Goal: Task Accomplishment & Management: Complete application form

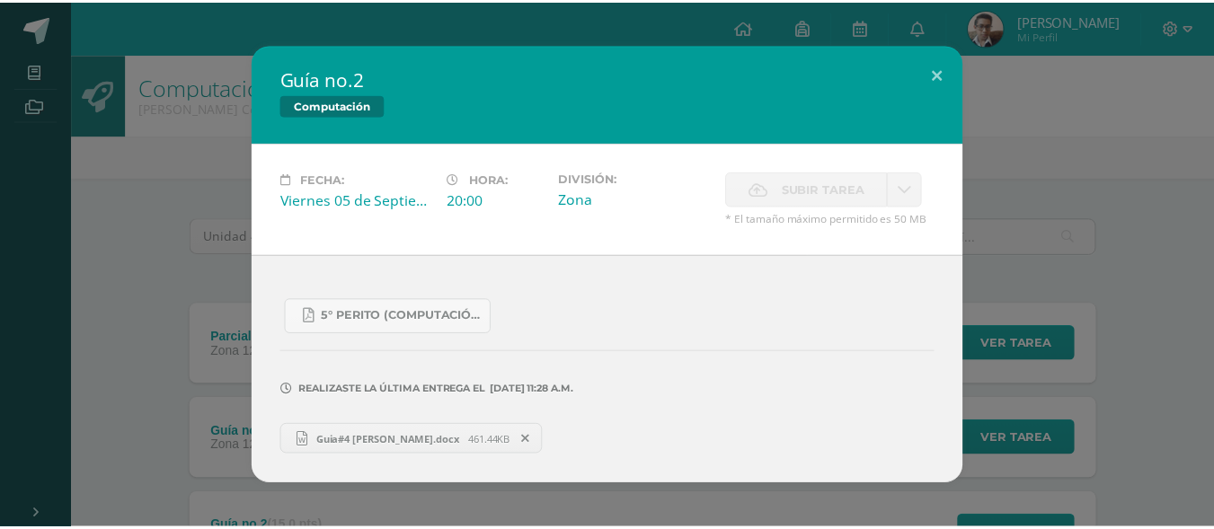
scroll to position [261, 0]
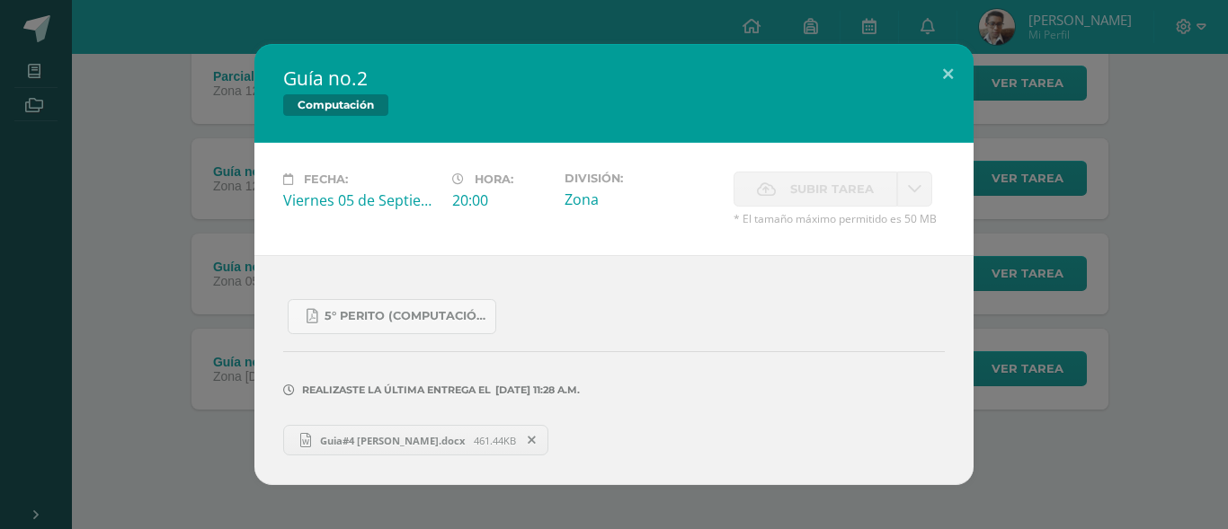
click at [1046, 265] on div "Guía no.2 Computación Fecha: [DATE] Hora: 20:00 División: Zona Aceptar" at bounding box center [613, 264] width 1213 height 441
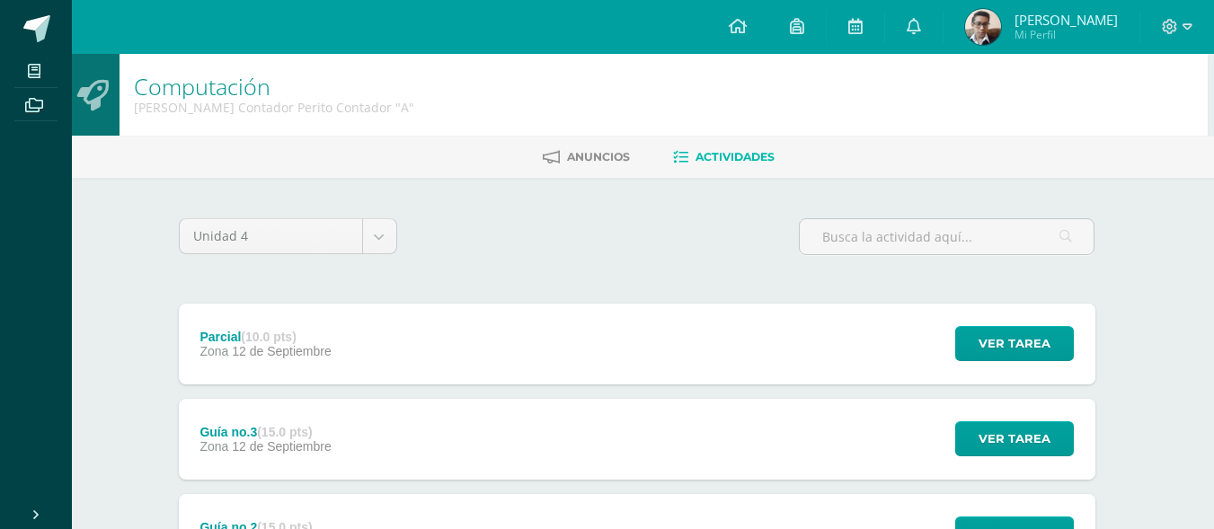
scroll to position [180, 6]
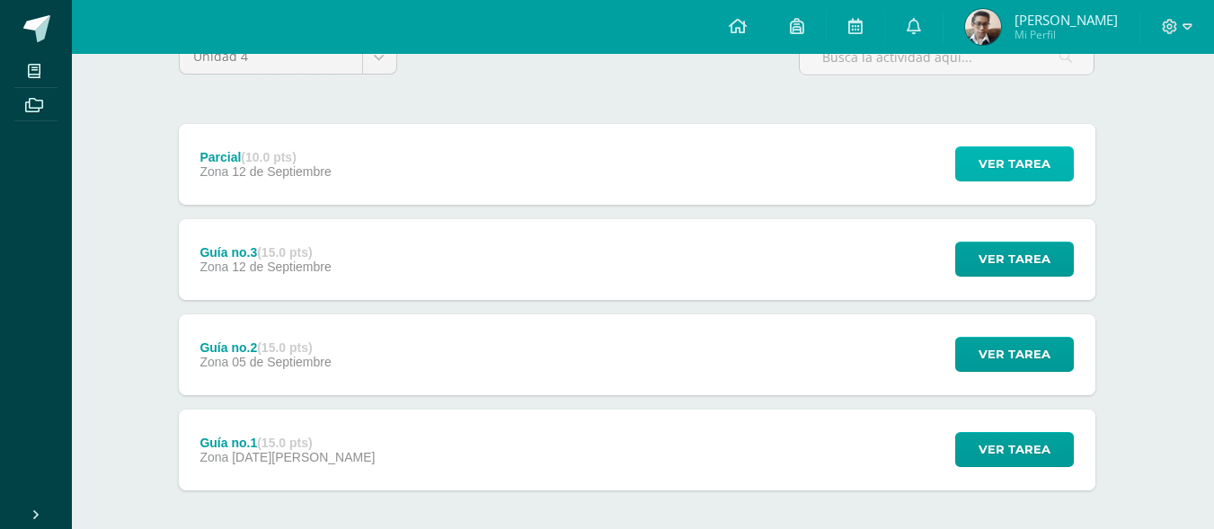
click at [1026, 167] on span "Ver tarea" at bounding box center [1015, 163] width 72 height 33
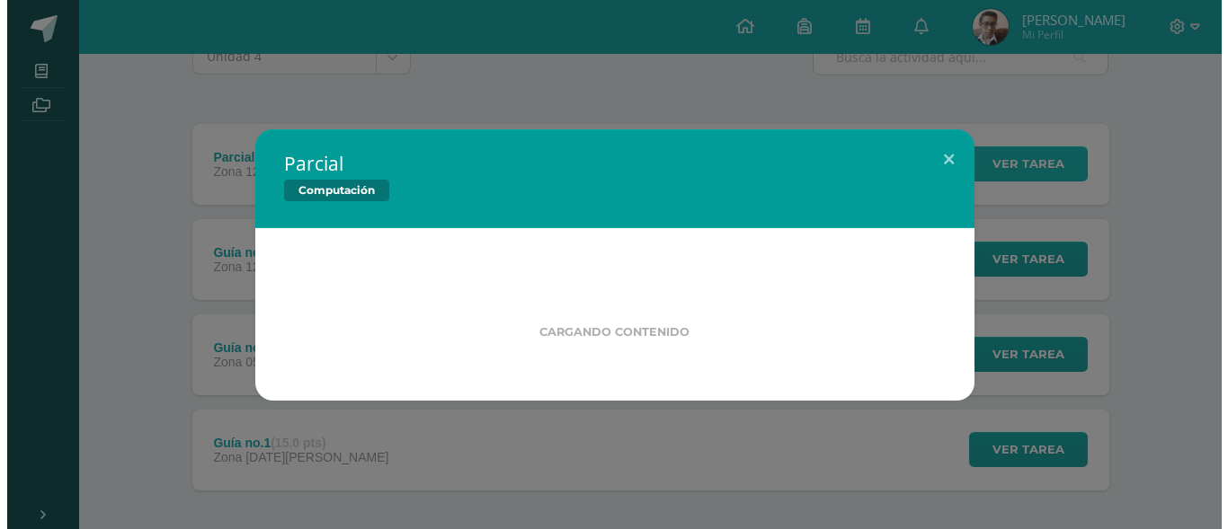
scroll to position [180, 0]
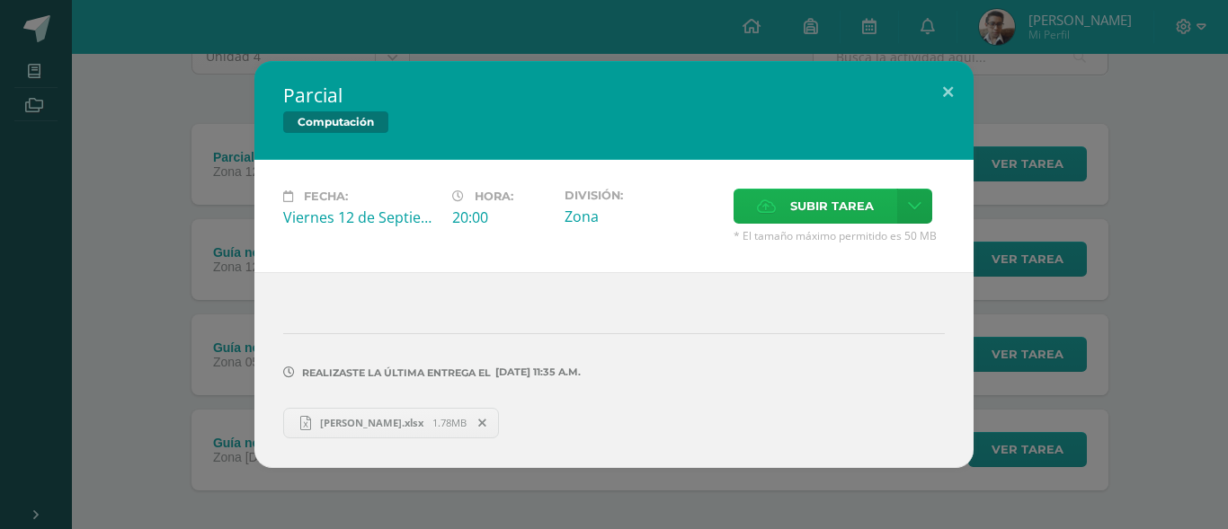
click at [837, 211] on span "Subir tarea" at bounding box center [832, 206] width 84 height 33
click at [0, 0] on input "Subir tarea" at bounding box center [0, 0] width 0 height 0
click at [478, 425] on icon at bounding box center [482, 423] width 8 height 13
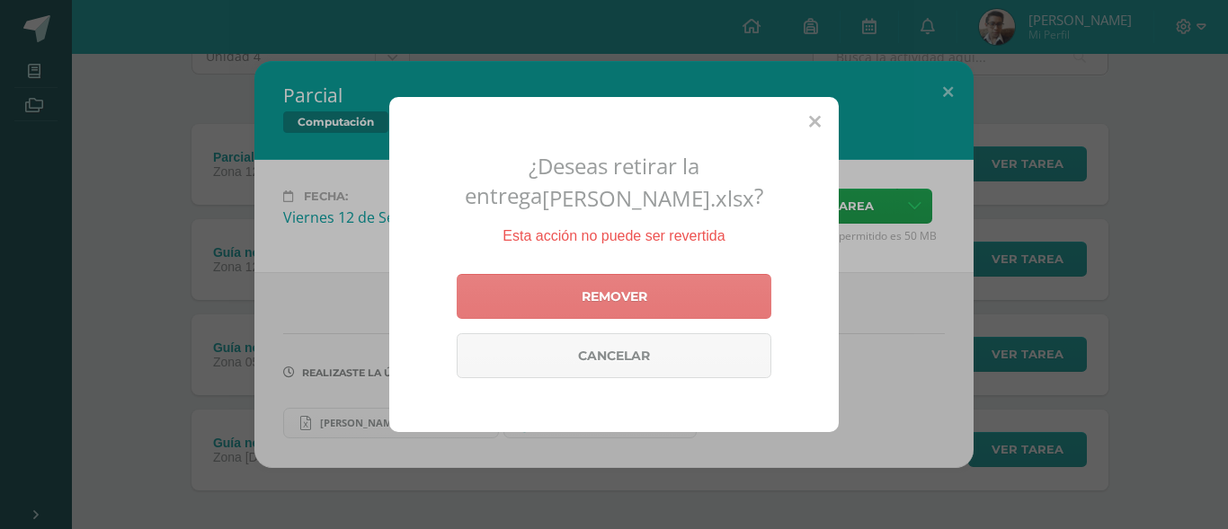
click at [591, 310] on link "Remover" at bounding box center [614, 296] width 315 height 45
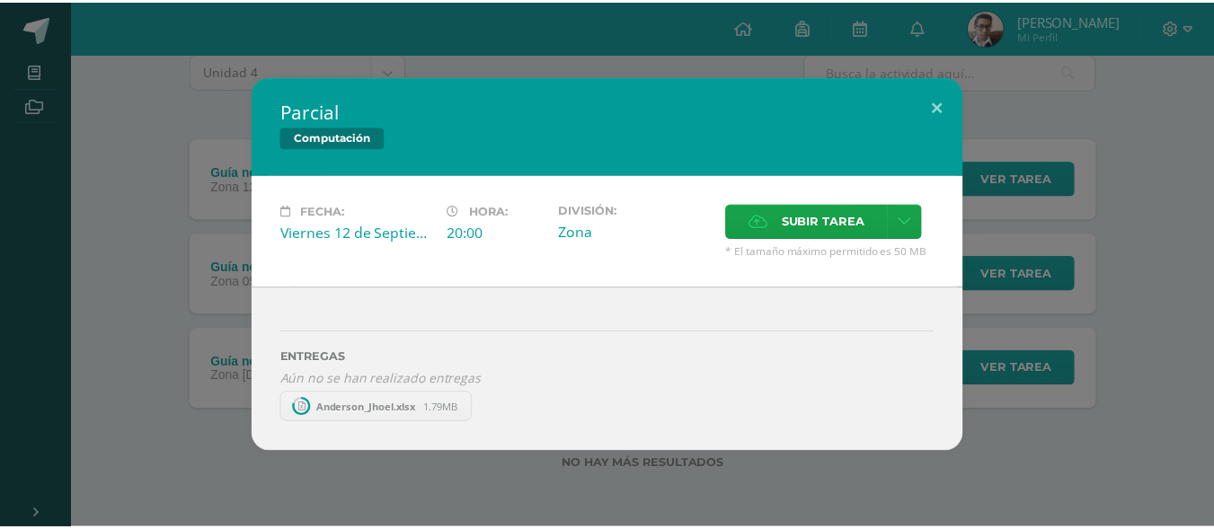
scroll to position [165, 0]
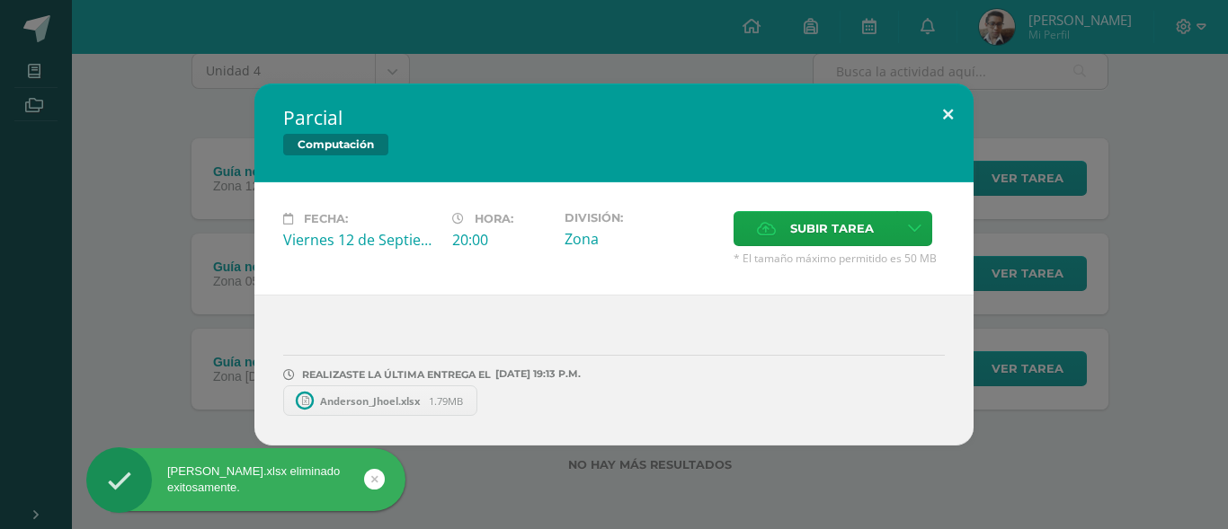
click at [950, 120] on button at bounding box center [947, 114] width 51 height 61
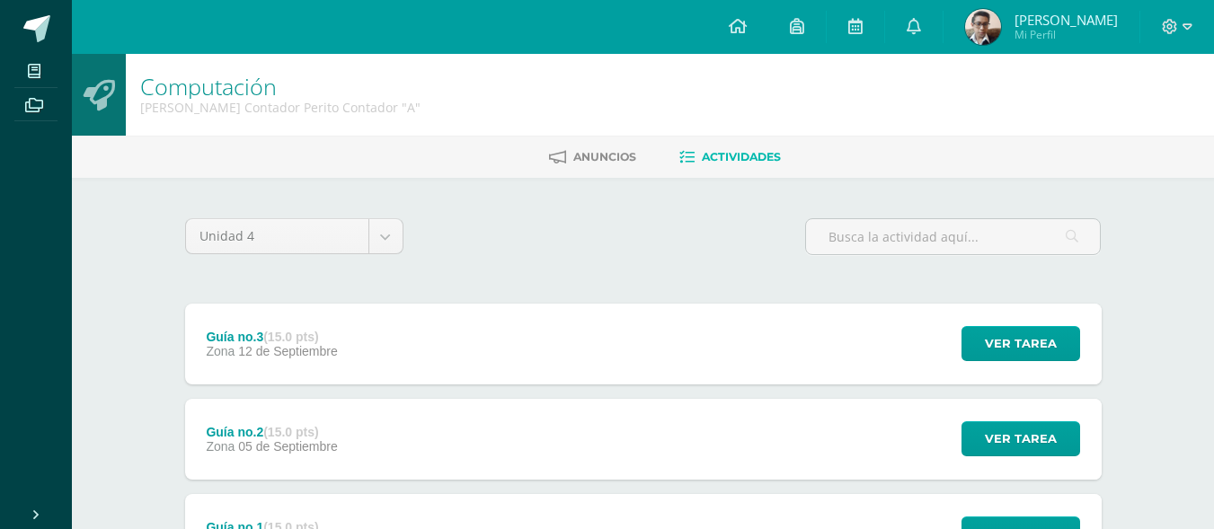
scroll to position [90, 0]
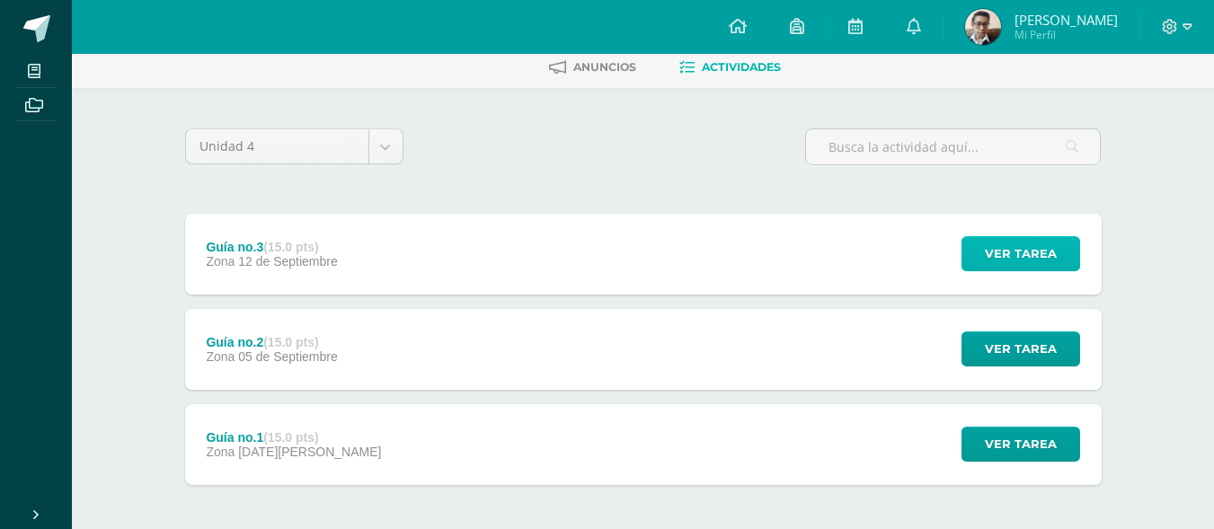
click at [1054, 241] on span "Ver tarea" at bounding box center [1021, 253] width 72 height 33
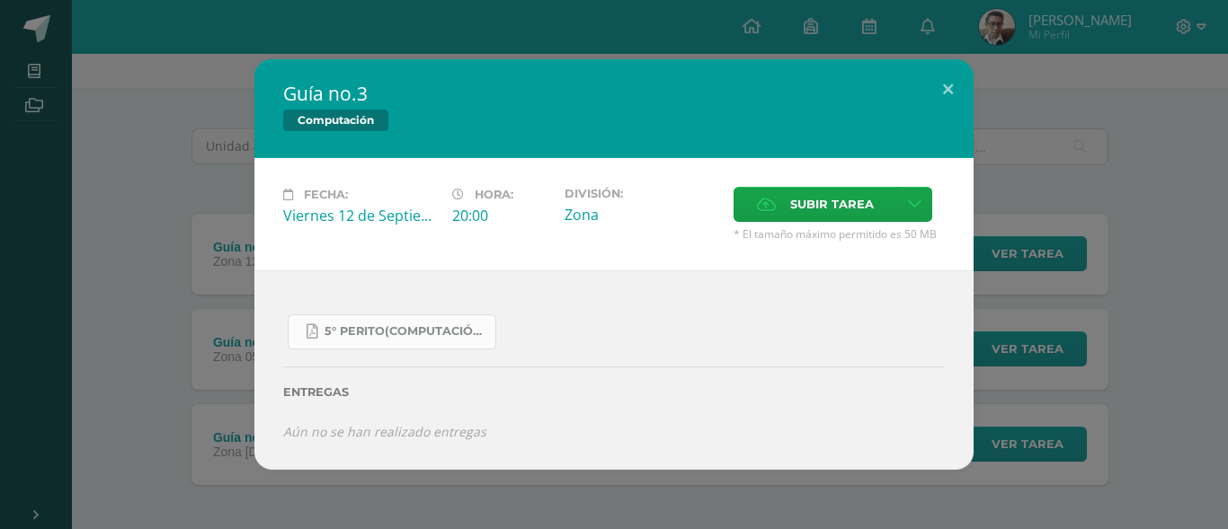
click at [388, 339] on span "5° Perito(Computación).pdf" at bounding box center [405, 331] width 162 height 14
click at [1089, 79] on div "Guía no.3 Computación Fecha: Viernes 12 de Septiembre Hora: 20:00 División: Zon…" at bounding box center [613, 264] width 1213 height 411
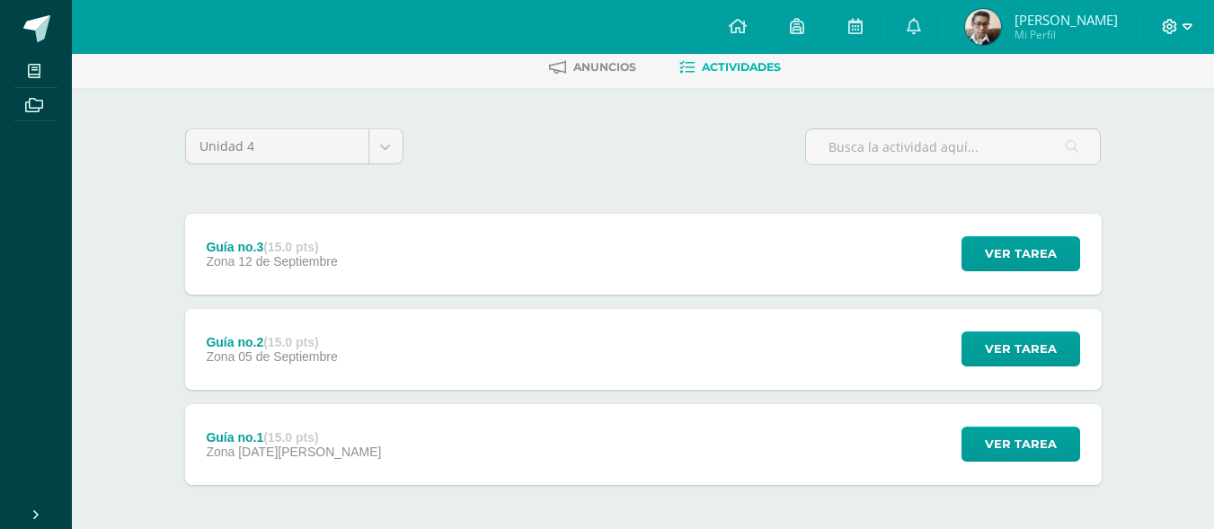
click at [1188, 27] on icon at bounding box center [1188, 27] width 10 height 16
click at [1132, 120] on span "Cerrar sesión" at bounding box center [1130, 122] width 81 height 17
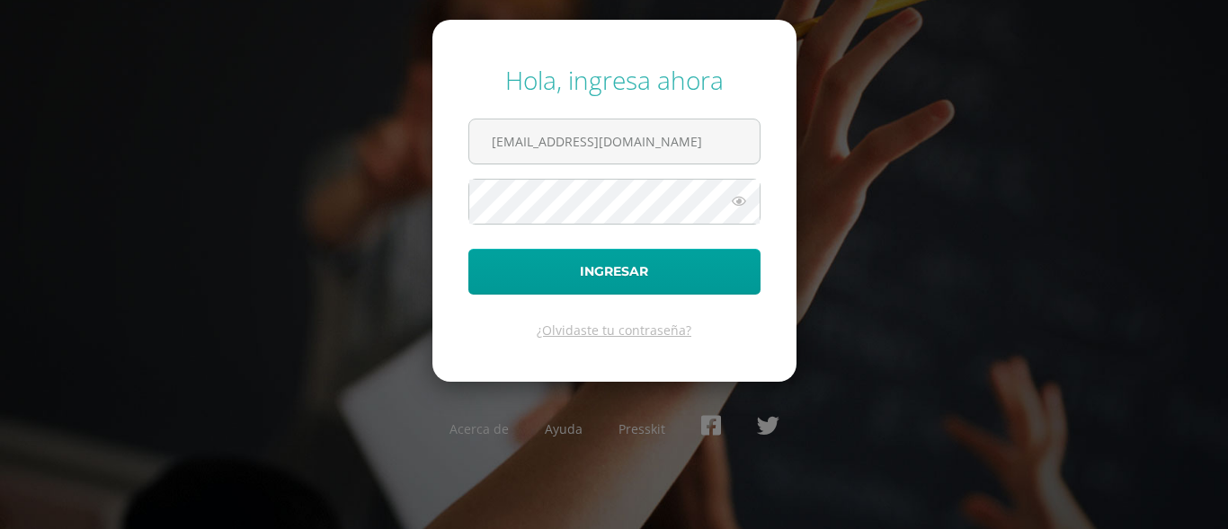
drag, startPoint x: 370, startPoint y: 209, endPoint x: 392, endPoint y: 215, distance: 22.2
click at [369, 209] on div "Hola, ingresa ahora [EMAIL_ADDRESS][DOMAIN_NAME] Ingresar ¿Olvidaste tu contras…" at bounding box center [613, 264] width 1159 height 431
click at [735, 201] on icon at bounding box center [738, 202] width 23 height 22
click at [327, 209] on div "Hola, ingresa ahora COS01106@osoriosandoval.edu.gt Ingresar ¿Olvidaste tu contr…" at bounding box center [613, 264] width 1159 height 431
drag, startPoint x: 708, startPoint y: 141, endPoint x: 425, endPoint y: 159, distance: 283.7
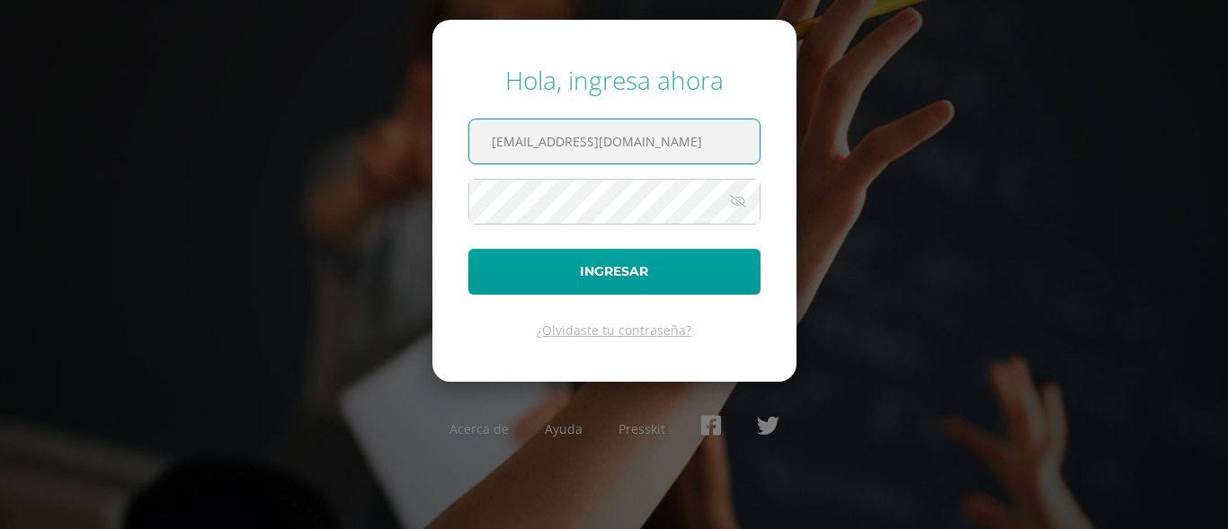
click at [425, 159] on div "Hola, ingresa ahora COS01106@osoriosandoval.edu.gt Ingresar ¿Olvidaste tu contr…" at bounding box center [613, 264] width 1159 height 431
drag, startPoint x: 360, startPoint y: 240, endPoint x: 435, endPoint y: 218, distance: 77.7
click at [359, 240] on div "Hola, ingresa ahora Ingresar ¿Olvidaste tu contraseña? Acerca de Ayuda Presskit" at bounding box center [613, 264] width 1159 height 431
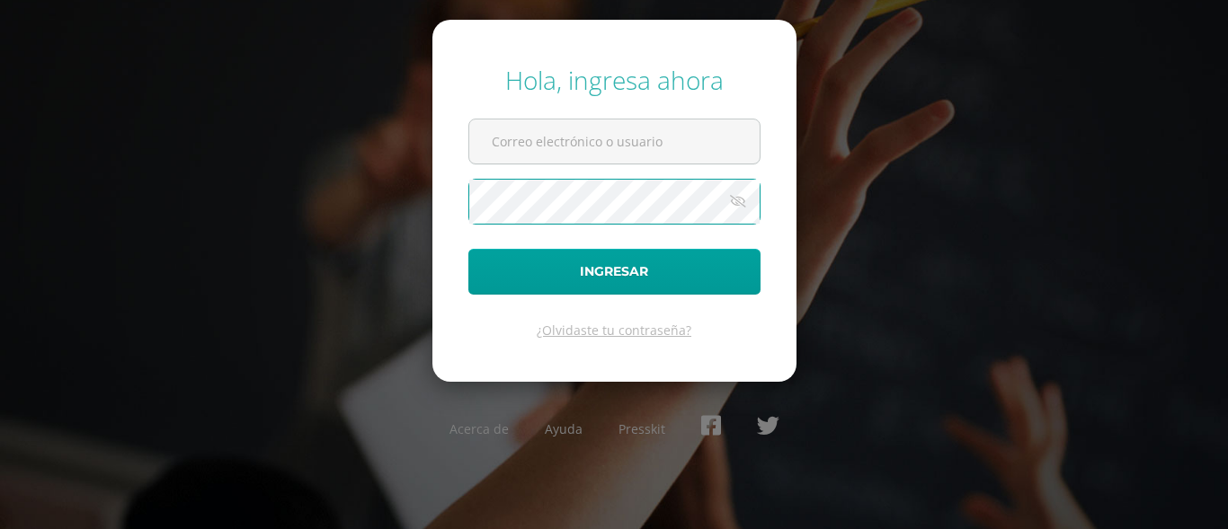
click at [328, 218] on div "Hola, ingresa ahora Ingresar ¿Olvidaste tu contraseña? Acerca de Ayuda Presskit" at bounding box center [613, 264] width 1159 height 431
drag, startPoint x: 520, startPoint y: 161, endPoint x: 526, endPoint y: 147, distance: 14.5
click at [520, 161] on input "text" at bounding box center [614, 142] width 290 height 44
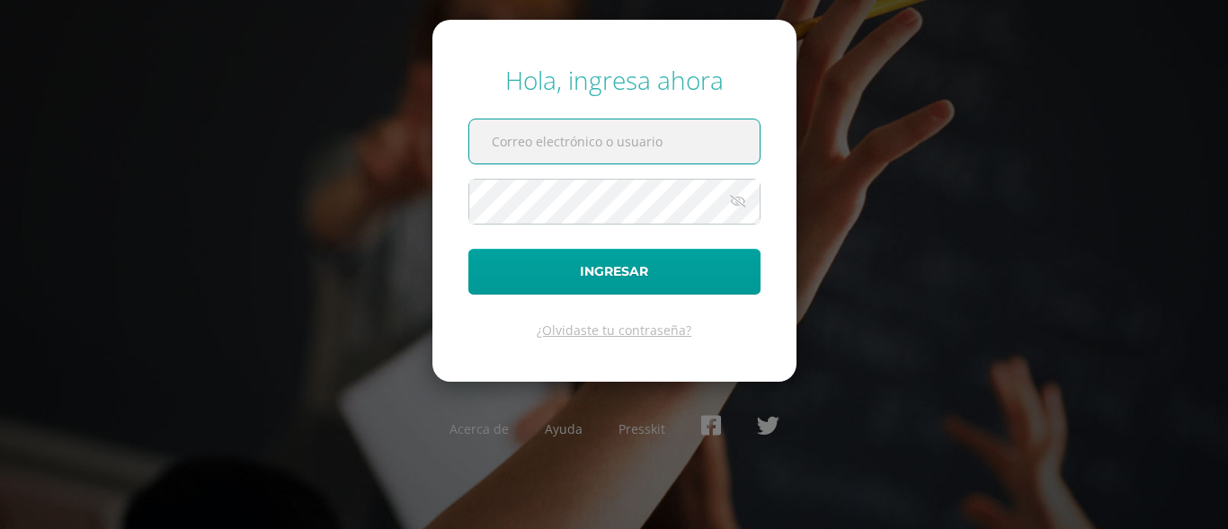
click at [537, 129] on input "text" at bounding box center [614, 142] width 290 height 44
paste input "COS01115@osoriosandoval.edu.gt"
type input "COS01115@osoriosandoval.edu.gt"
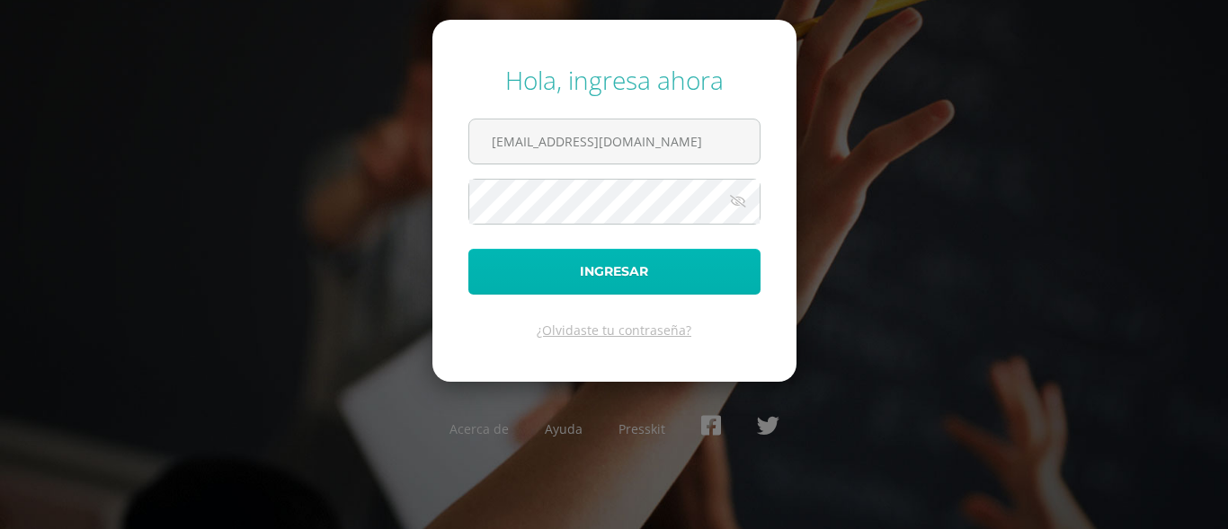
click at [498, 275] on button "Ingresar" at bounding box center [614, 272] width 292 height 46
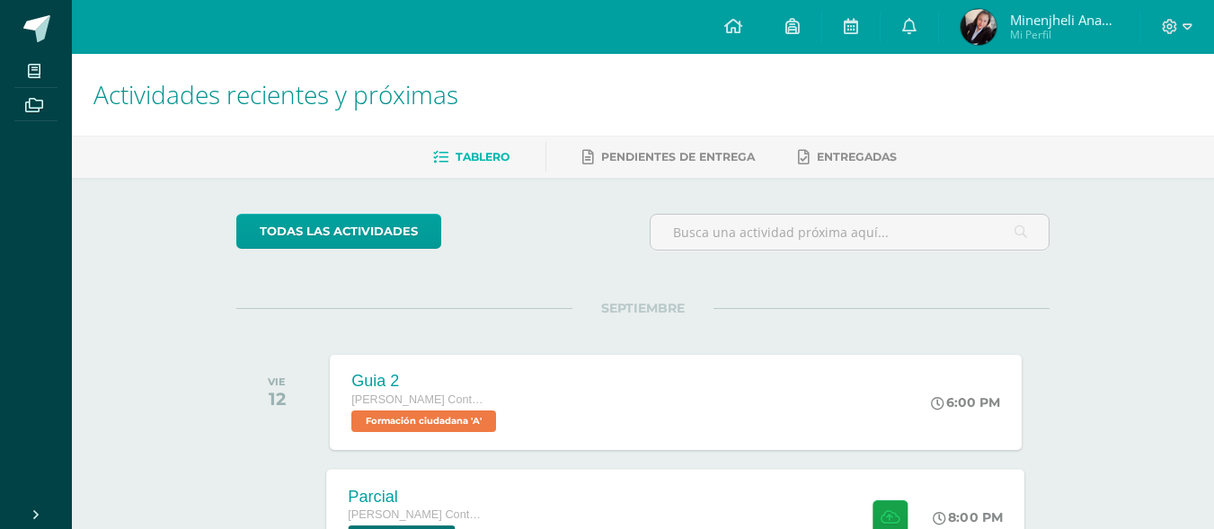
scroll to position [270, 0]
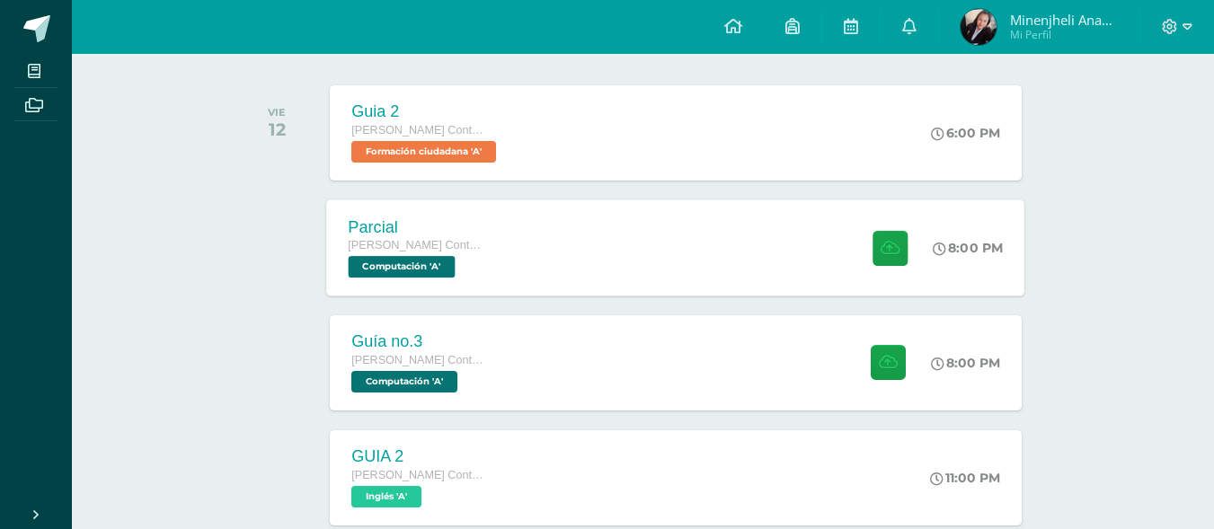
click at [500, 241] on div "Parcial [PERSON_NAME] Contador Perito Contador Computación 'A'" at bounding box center [417, 248] width 180 height 96
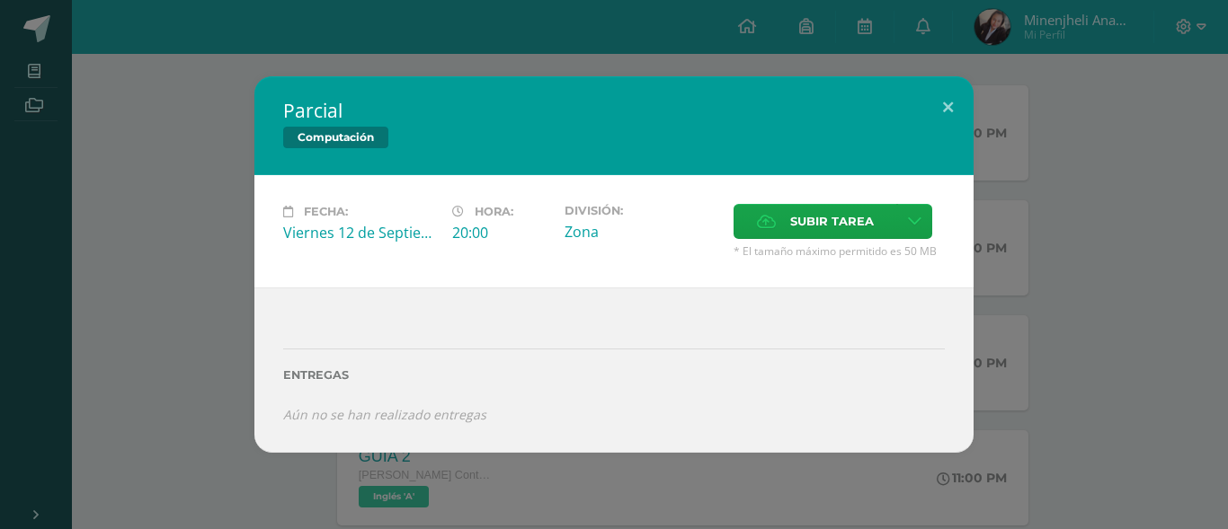
click at [845, 201] on div "Fecha: [DATE] Hora: 20:00 División: Zona Subir tarea Cancelar" at bounding box center [613, 231] width 719 height 112
click at [830, 227] on span "Subir tarea" at bounding box center [832, 221] width 84 height 33
click at [0, 0] on input "Subir tarea" at bounding box center [0, 0] width 0 height 0
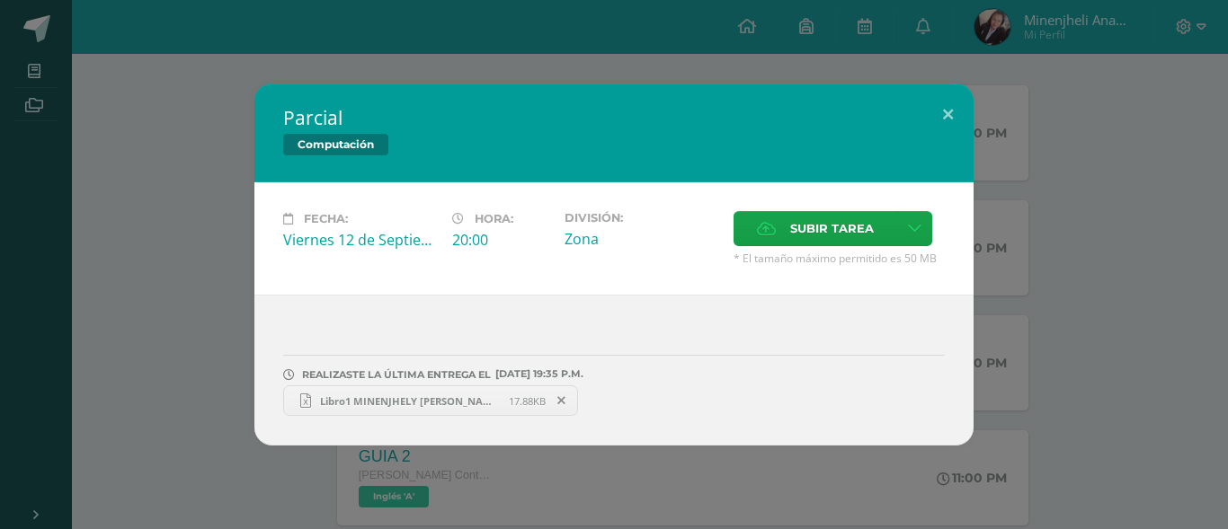
click at [359, 403] on span "Libro1 MINENJHELY [PERSON_NAME].xlsx" at bounding box center [410, 401] width 198 height 13
click at [528, 66] on div "Parcial Computación Fecha: [DATE] Hora: 20:00 División: Zona Cancelar" at bounding box center [614, 264] width 1228 height 529
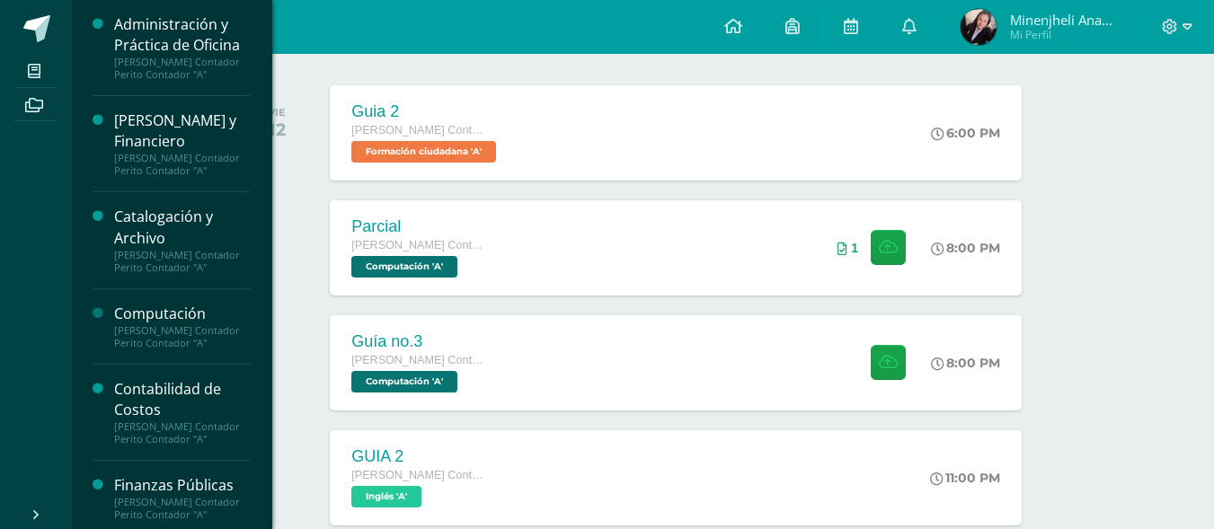
scroll to position [180, 0]
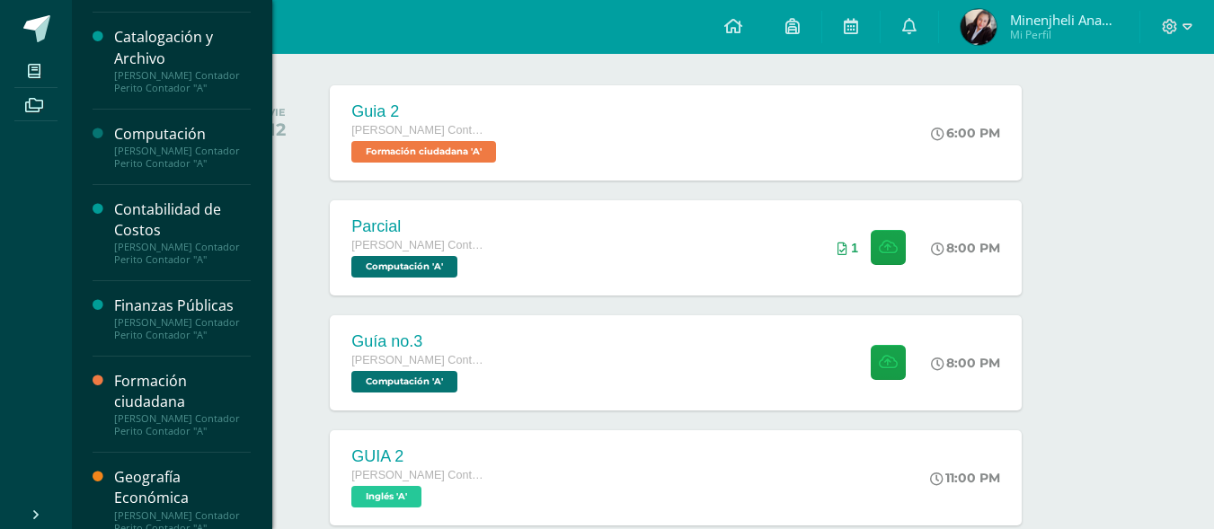
click at [189, 155] on div "[PERSON_NAME] Contador Perito Contador "A"" at bounding box center [182, 157] width 137 height 25
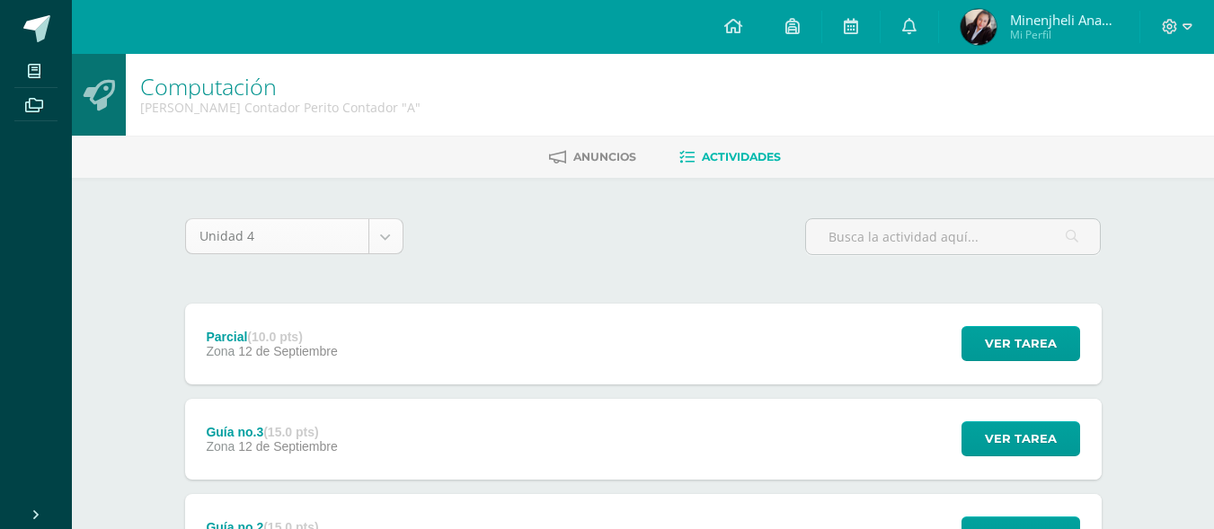
click at [390, 222] on body "Mis cursos Archivos Cerrar panel Administración y Práctica de Oficina Quinto Pe…" at bounding box center [607, 395] width 1214 height 790
select select "Unidad 3"
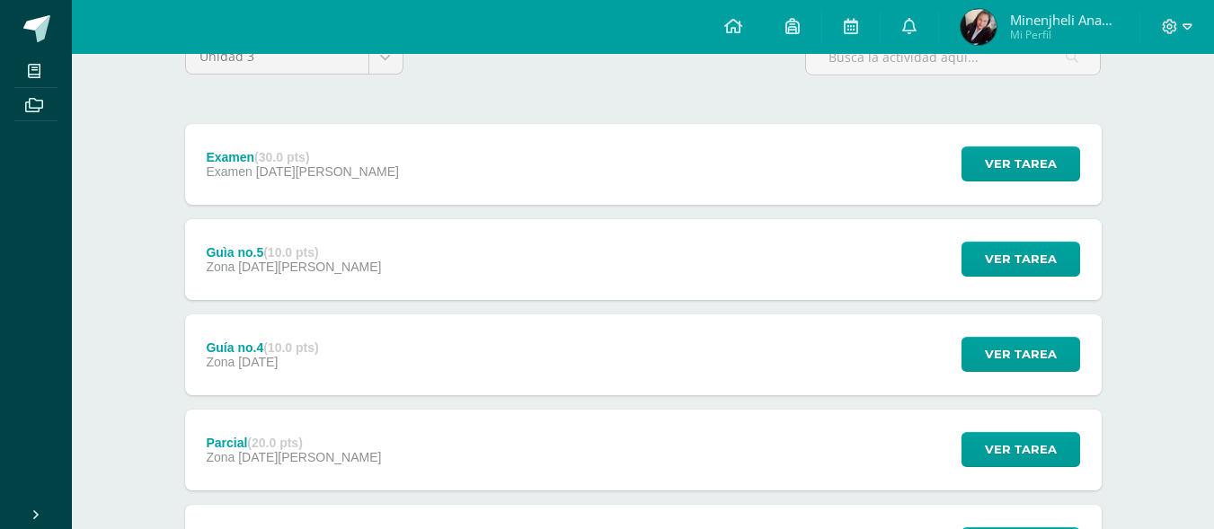
scroll to position [270, 0]
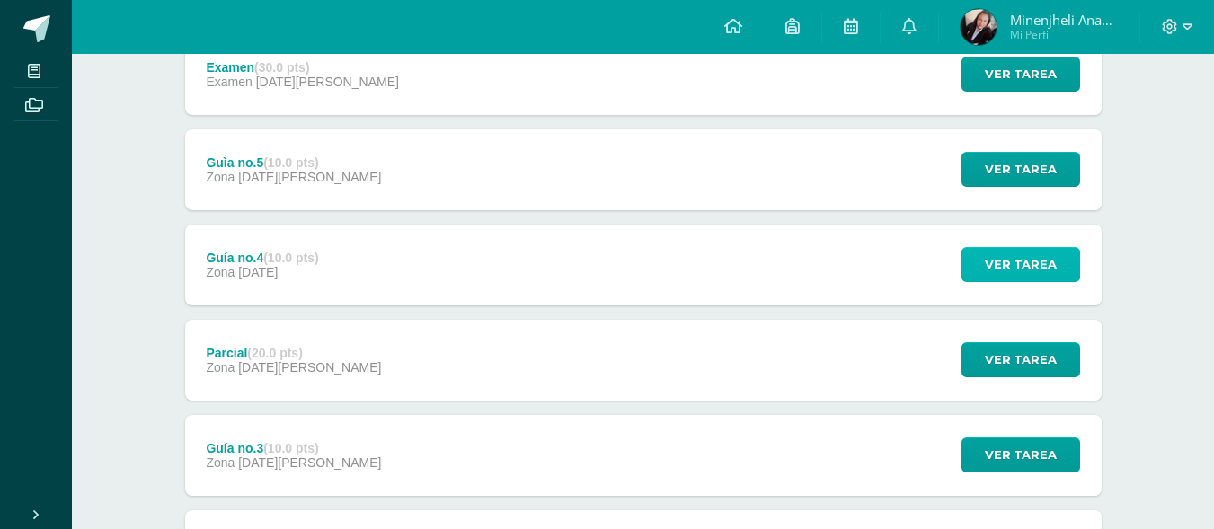
click at [1023, 260] on span "Ver tarea" at bounding box center [1021, 264] width 72 height 33
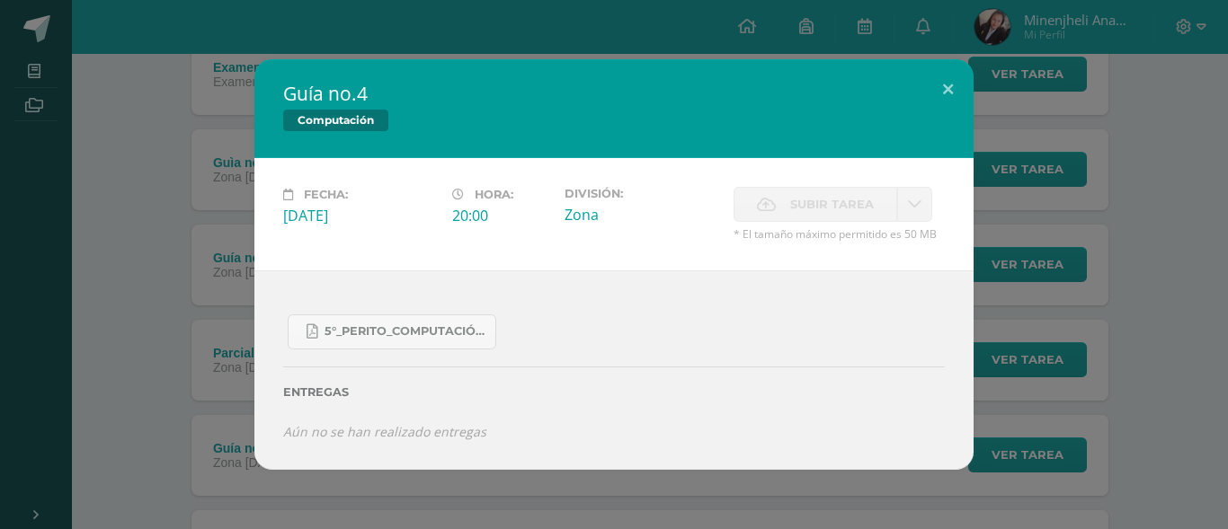
drag, startPoint x: 207, startPoint y: 363, endPoint x: 307, endPoint y: 376, distance: 101.4
click at [205, 362] on div "Guía no.4 Computación Fecha: [DATE][PERSON_NAME]: 20:00 División: Zona Subir ta…" at bounding box center [613, 264] width 1213 height 411
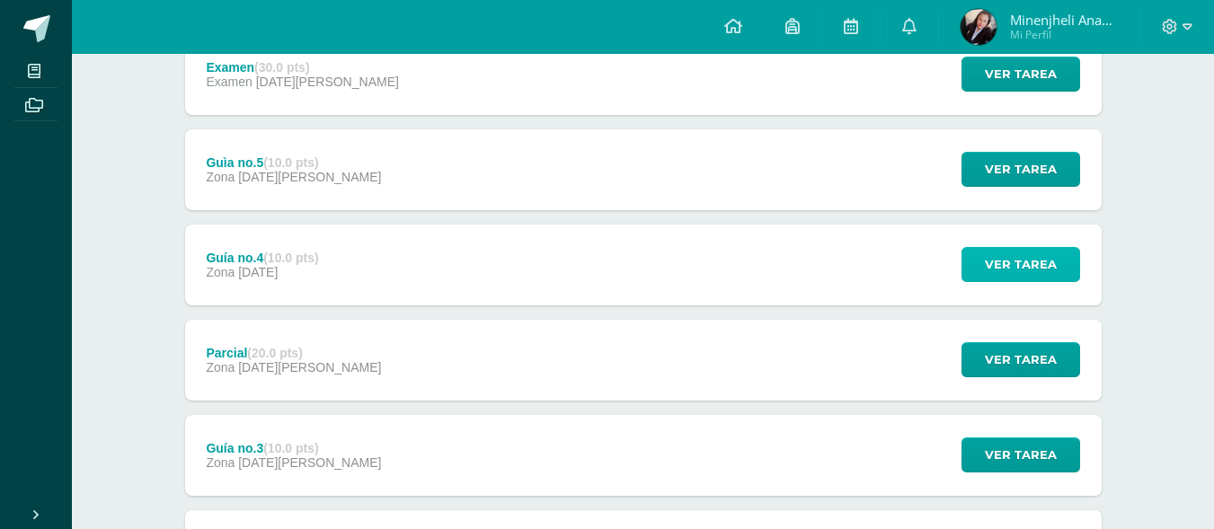
scroll to position [0, 0]
